Goal: Task Accomplishment & Management: Complete application form

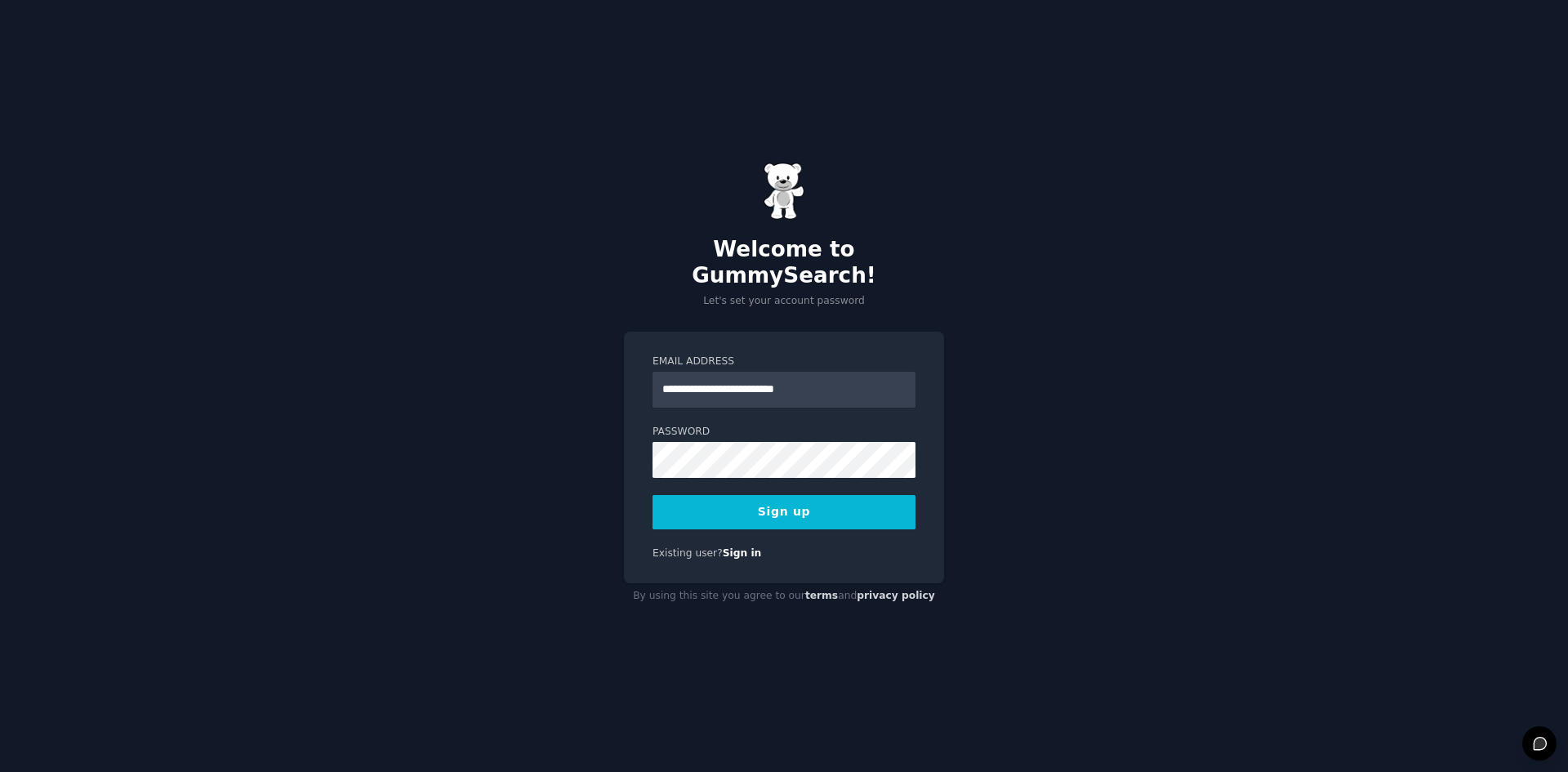
type input "**********"
click at [760, 495] on button "Sign up" at bounding box center [784, 512] width 263 height 34
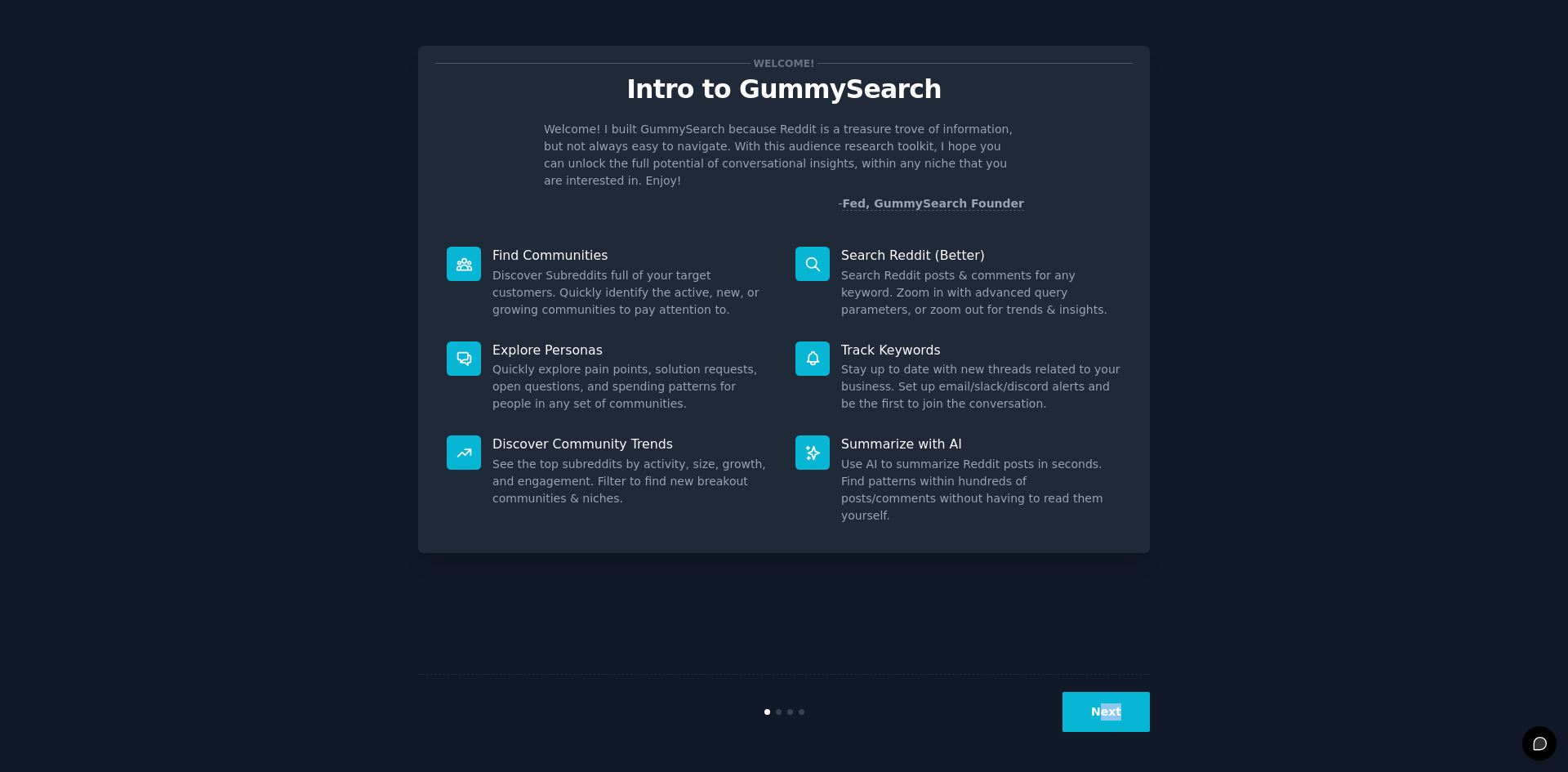
click at [1108, 731] on div "Next" at bounding box center [784, 711] width 732 height 75
click at [1097, 711] on button "Next" at bounding box center [1106, 711] width 88 height 40
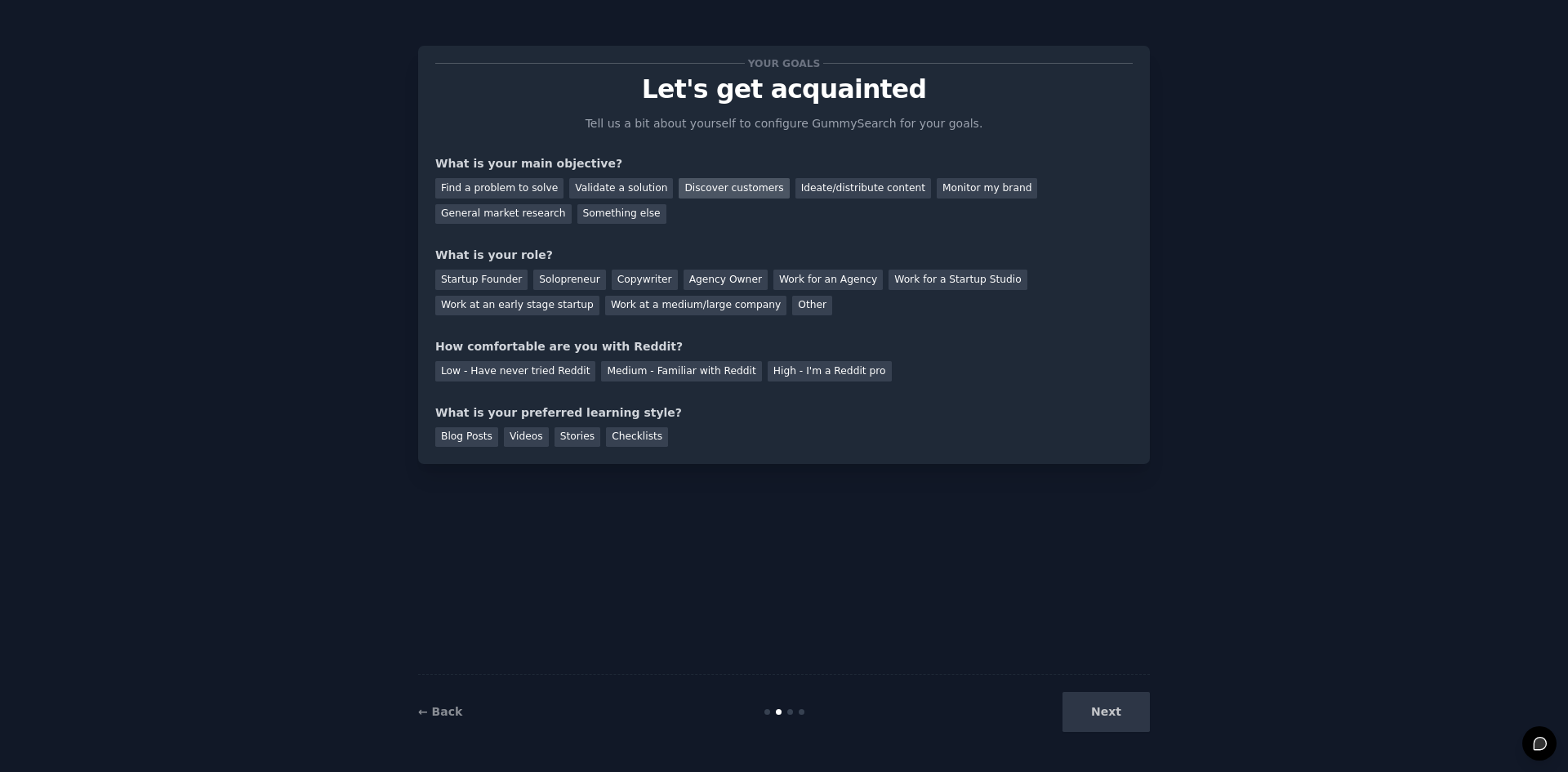
click at [722, 190] on div "Discover customers" at bounding box center [734, 188] width 110 height 20
click at [796, 184] on div "Ideate/distribute content" at bounding box center [864, 188] width 136 height 20
click at [937, 186] on div "Monitor my brand" at bounding box center [987, 188] width 101 height 20
click at [679, 195] on div "Discover customers" at bounding box center [734, 188] width 110 height 20
click at [568, 281] on div "Solopreneur" at bounding box center [569, 280] width 72 height 20
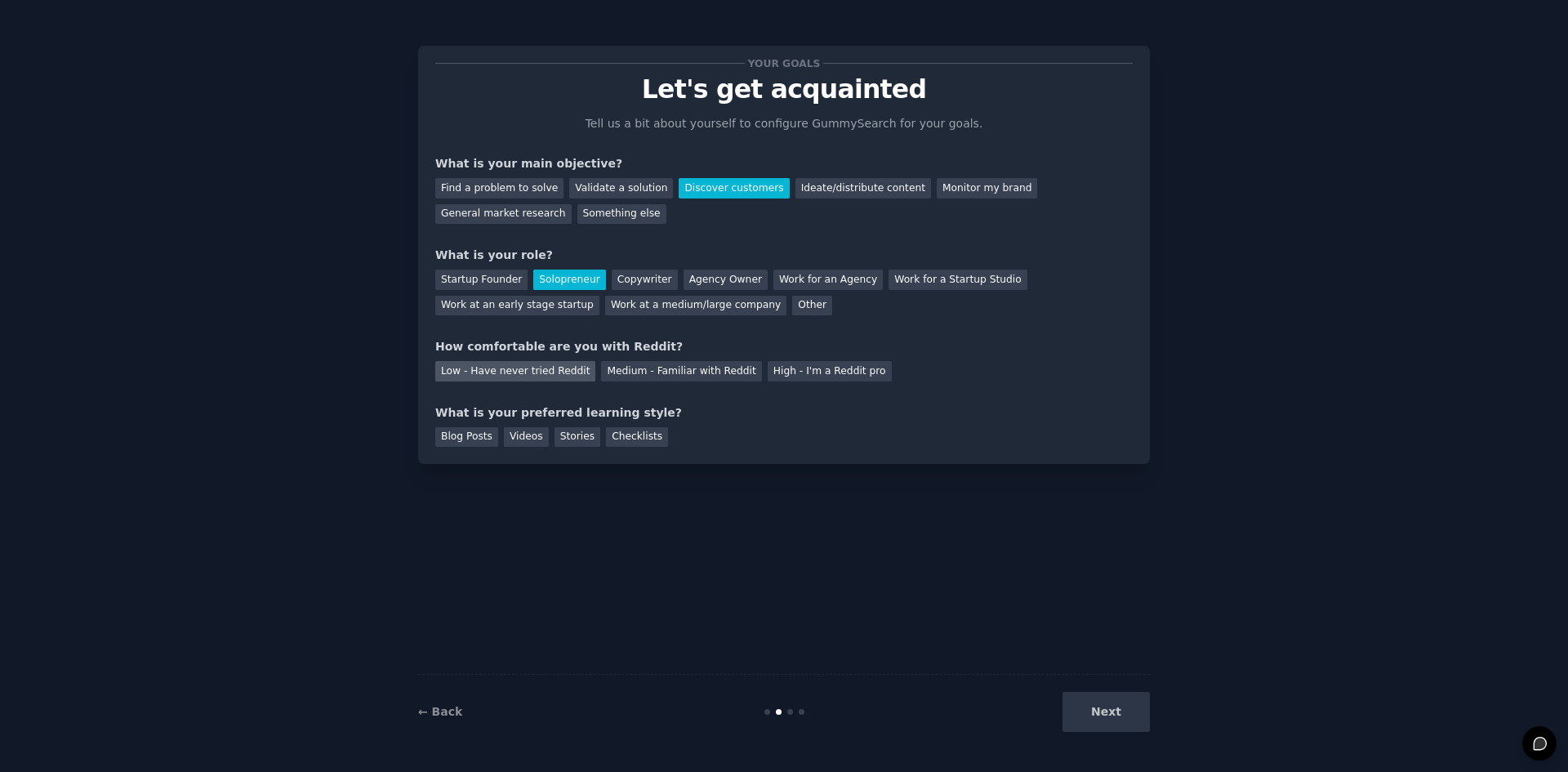
click at [532, 376] on div "Low - Have never tried Reddit" at bounding box center [516, 372] width 160 height 20
click at [1102, 706] on div "Next" at bounding box center [1028, 711] width 244 height 40
click at [1105, 714] on div "Next" at bounding box center [1028, 711] width 244 height 40
click at [467, 436] on div "Blog Posts" at bounding box center [467, 438] width 63 height 20
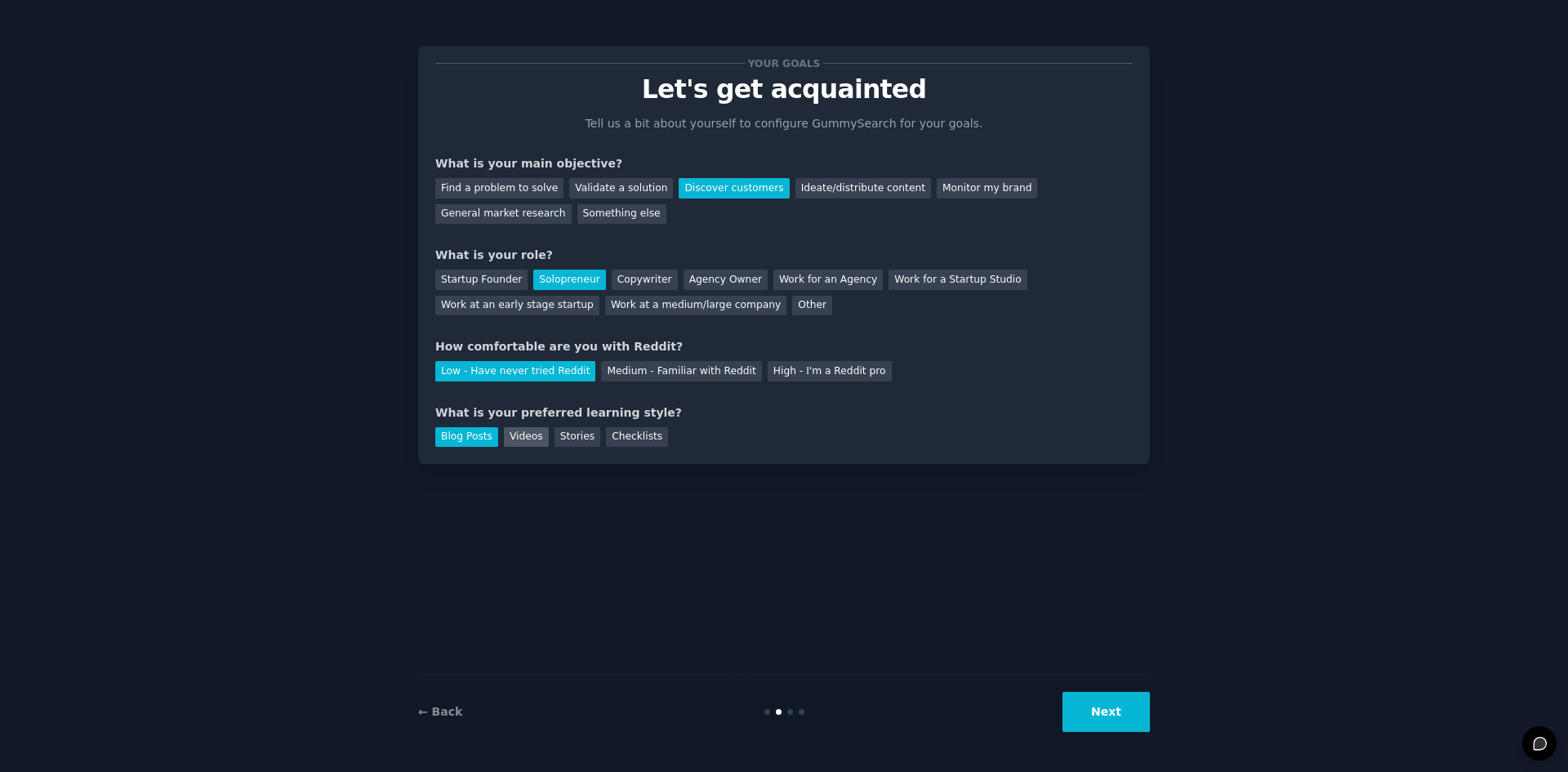
click at [536, 440] on div "Videos" at bounding box center [526, 438] width 45 height 20
click at [570, 443] on div "Stories" at bounding box center [577, 438] width 46 height 20
click at [635, 447] on div "Your goals Let's get acquainted Tell us a bit about yourself to configure Gummy…" at bounding box center [784, 254] width 732 height 418
click at [455, 430] on div "Blog Posts" at bounding box center [467, 438] width 63 height 20
click at [1139, 732] on div "← Back Next" at bounding box center [784, 711] width 732 height 75
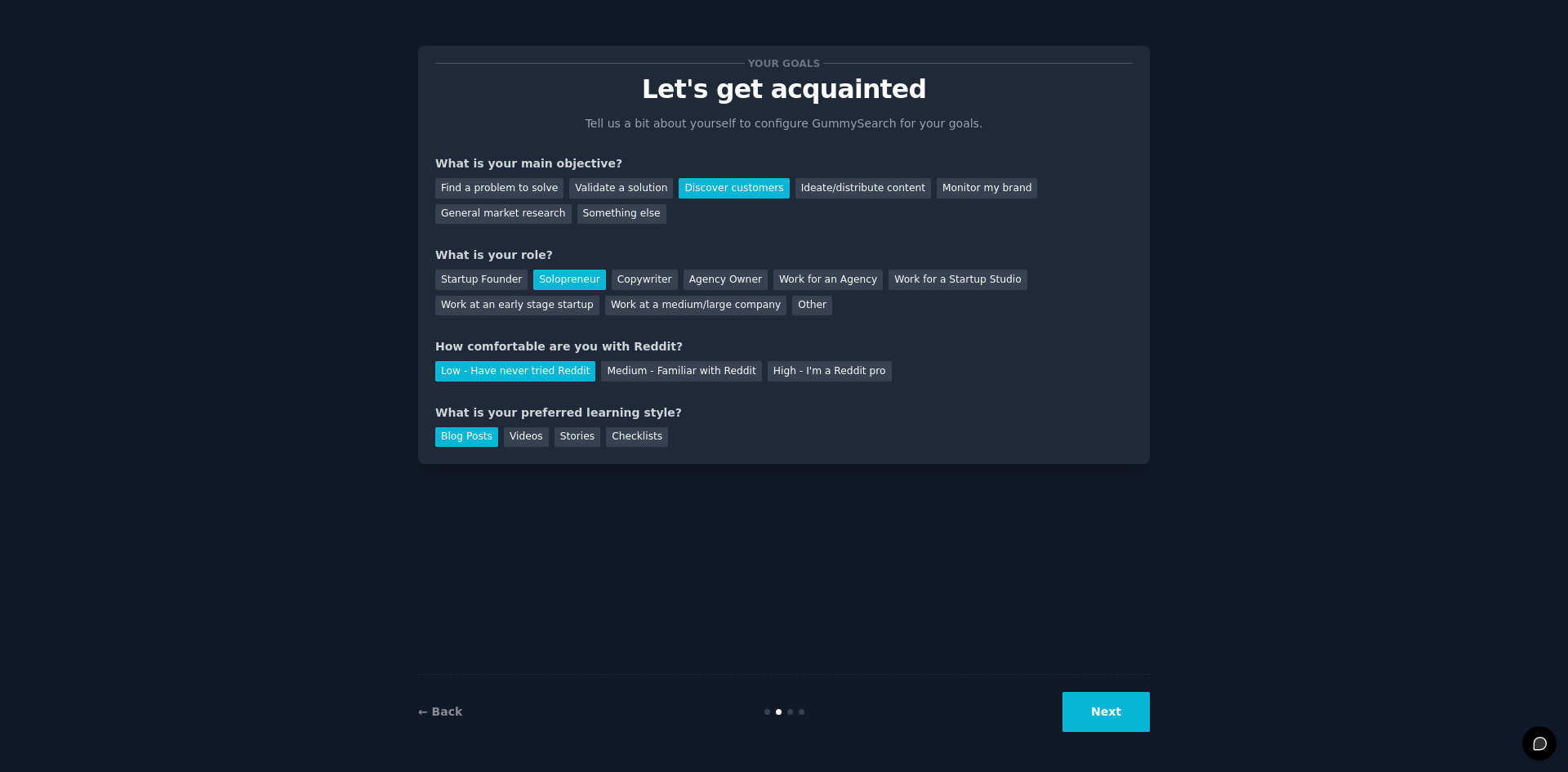
click at [1127, 710] on button "Next" at bounding box center [1106, 711] width 88 height 40
